Goal: Task Accomplishment & Management: Use online tool/utility

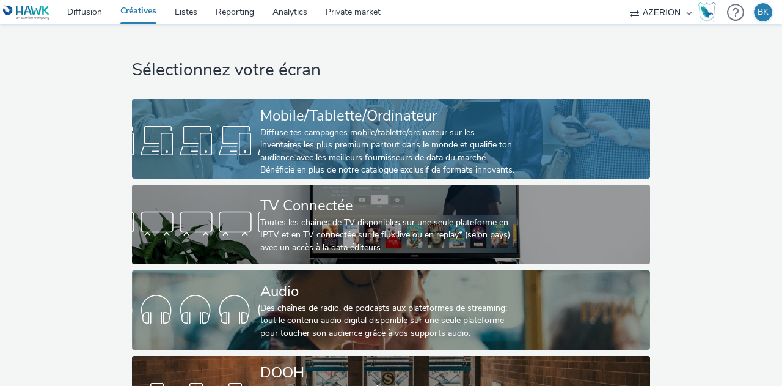
click at [385, 134] on div "Diffuse tes campagnes mobile/tablette/ordinateur sur les inventaires les plus p…" at bounding box center [388, 151] width 257 height 50
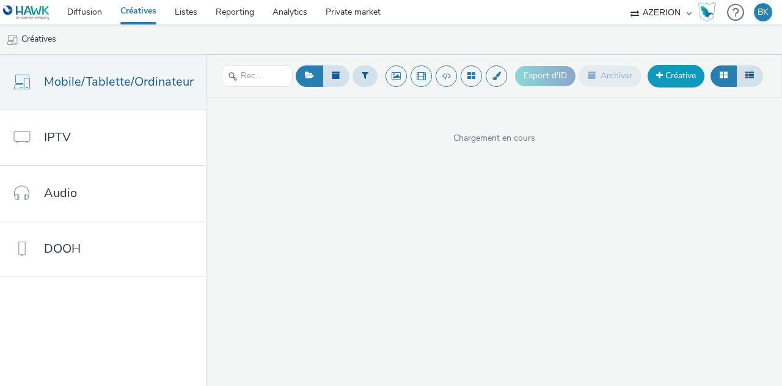
click at [676, 74] on link "Créative" at bounding box center [676, 76] width 57 height 22
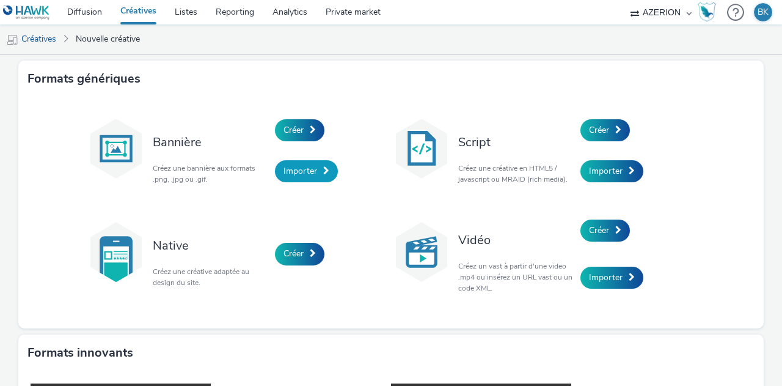
click at [312, 179] on link "Importer" at bounding box center [306, 171] width 63 height 22
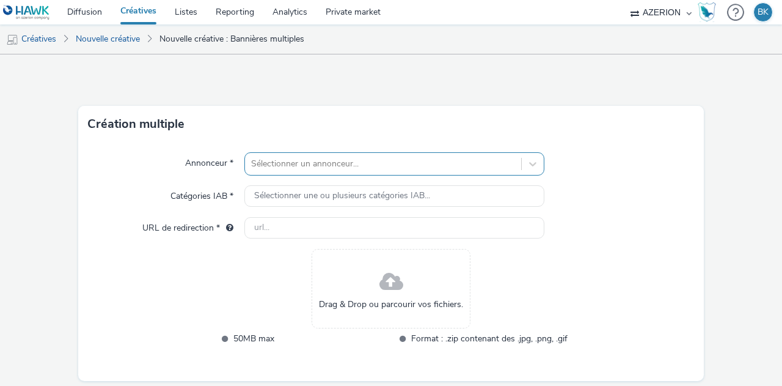
click at [343, 161] on div "Sélectionner un annonceur..." at bounding box center [394, 163] width 300 height 23
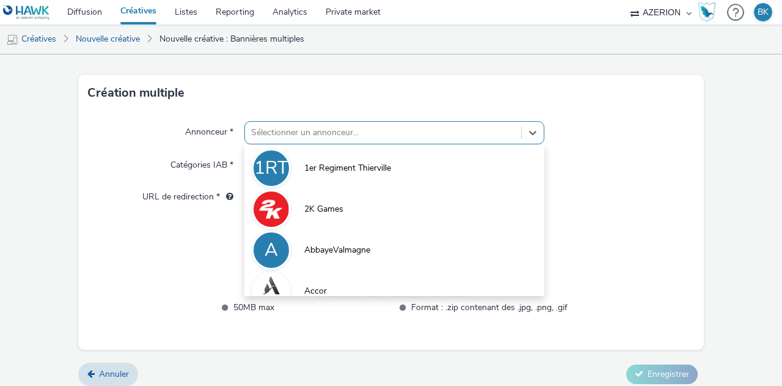
scroll to position [32, 0]
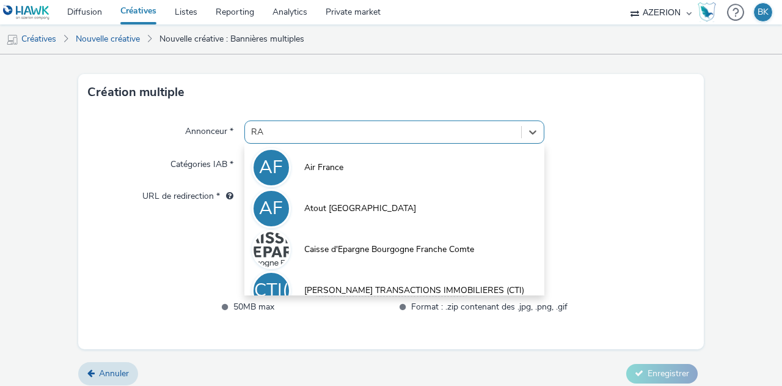
type input "R"
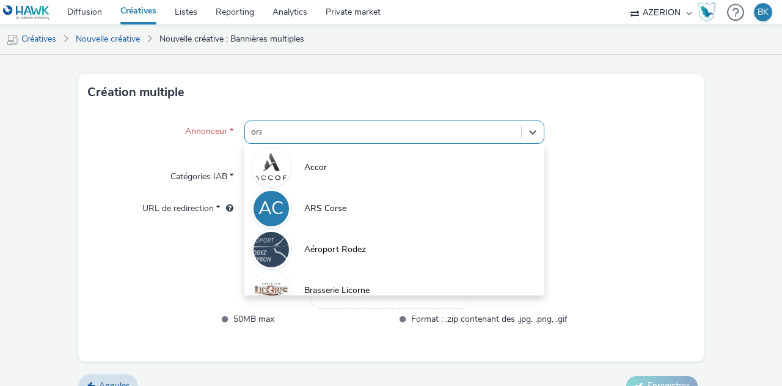
type input "oran"
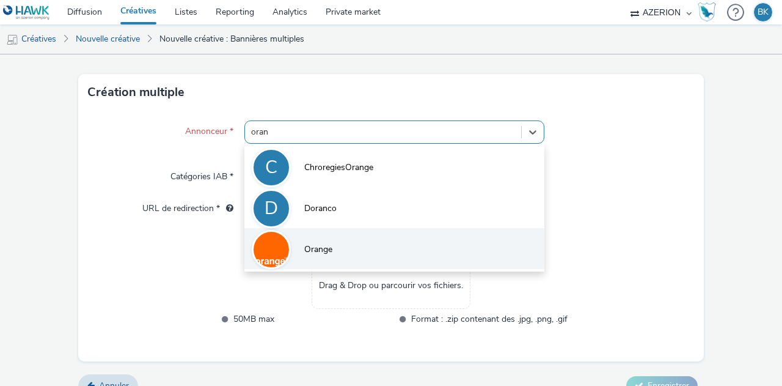
click at [330, 249] on li "Orange" at bounding box center [394, 248] width 300 height 41
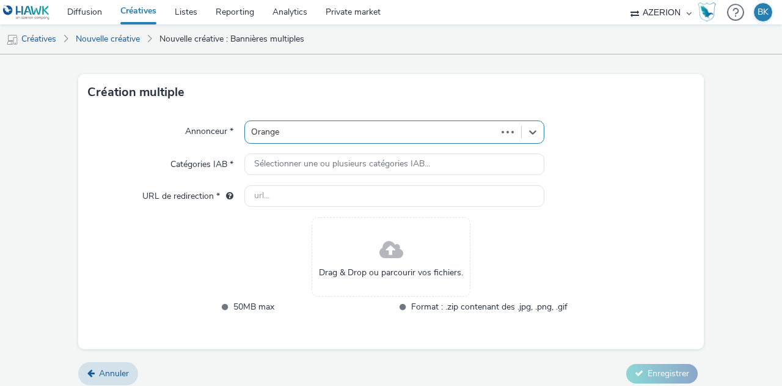
type input "[URL][DOMAIN_NAME]"
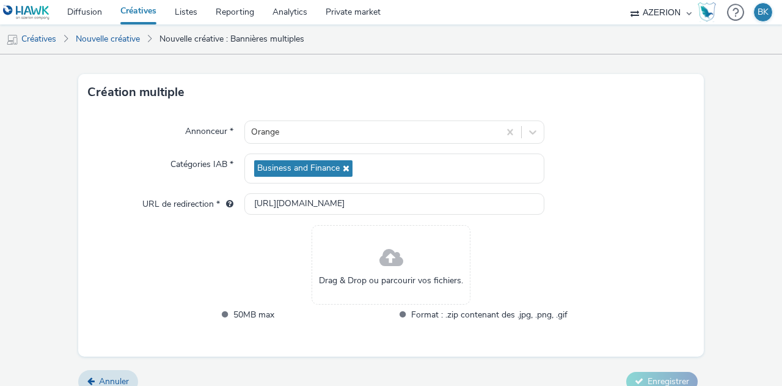
drag, startPoint x: 378, startPoint y: 243, endPoint x: 374, endPoint y: 269, distance: 26.5
click at [374, 269] on div "Drag & Drop ou parcourir vos fichiers." at bounding box center [391, 264] width 159 height 79
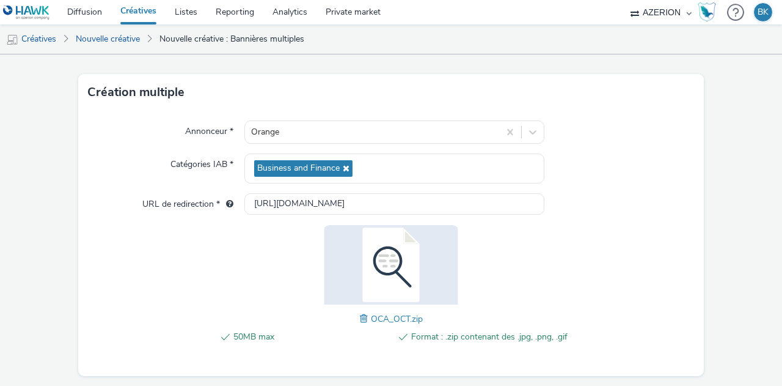
scroll to position [66, 0]
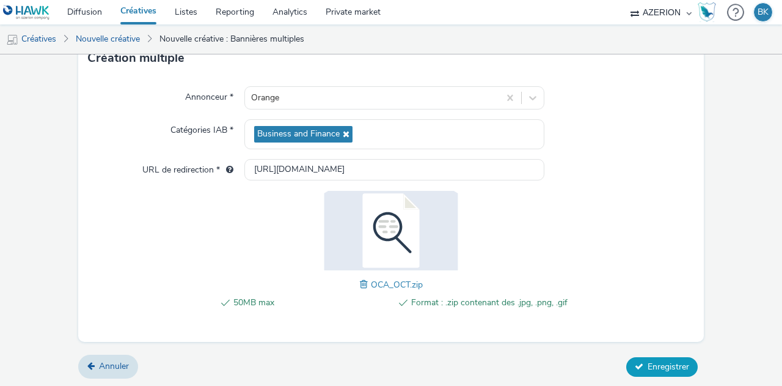
click at [664, 368] on span "Enregistrer" at bounding box center [669, 366] width 42 height 12
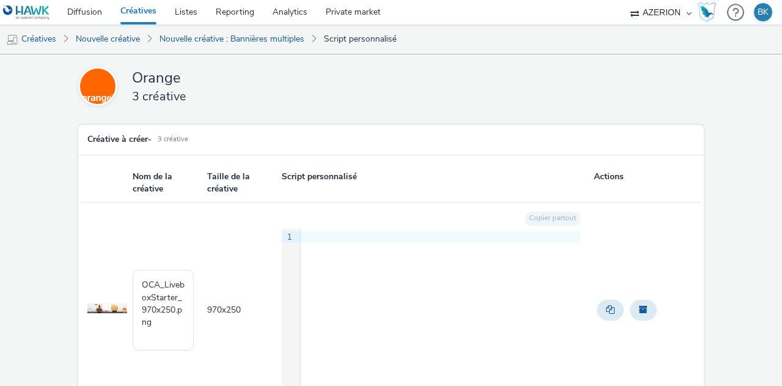
click at [685, 337] on td at bounding box center [647, 310] width 108 height 216
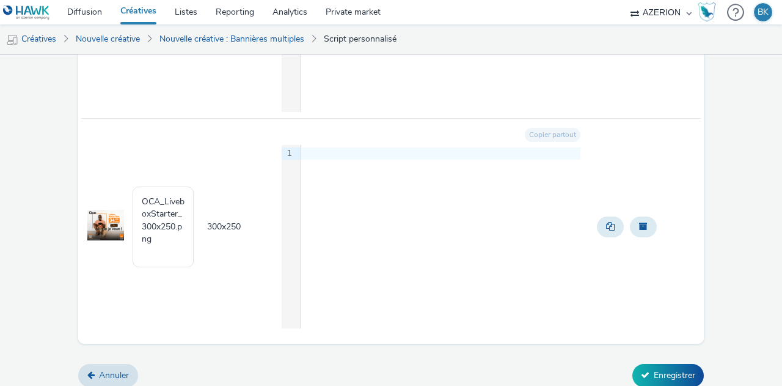
scroll to position [520, 0]
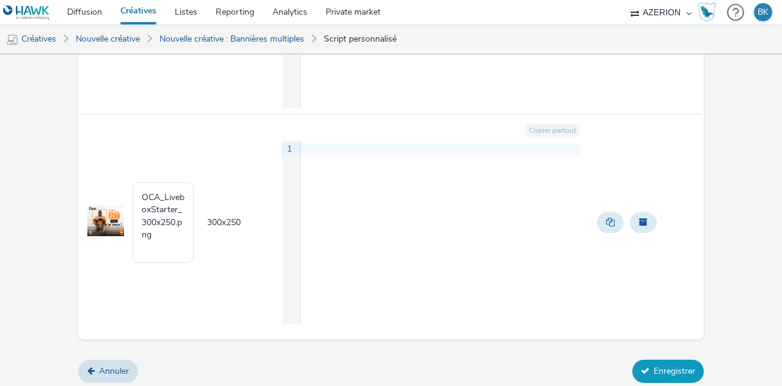
click at [674, 362] on button "Enregistrer" at bounding box center [667, 370] width 71 height 23
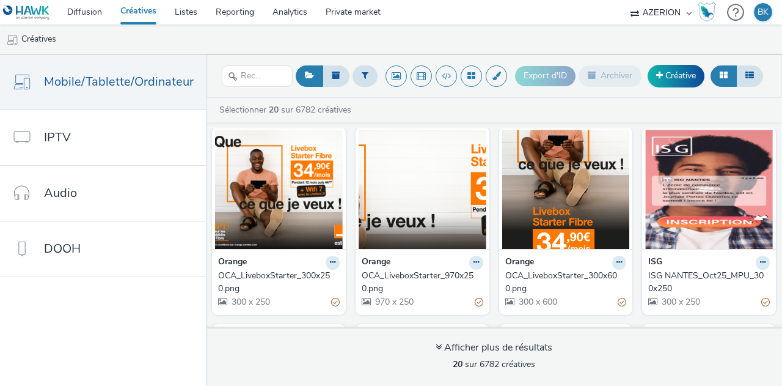
scroll to position [7, 0]
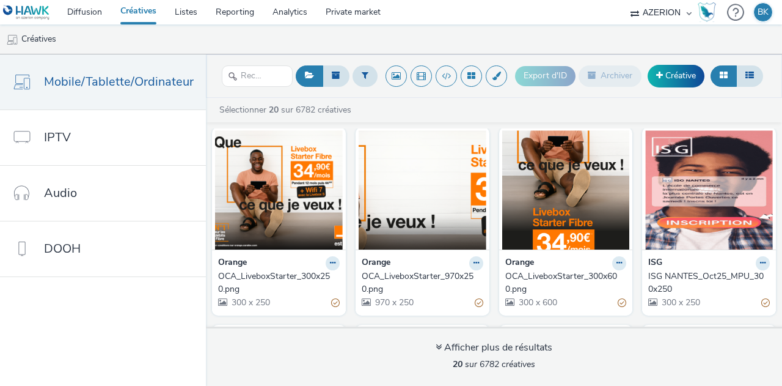
click at [543, 271] on div "OCA_LiveboxStarter_300x600.png" at bounding box center [563, 282] width 117 height 25
